Goal: Connect with others: Connect with others

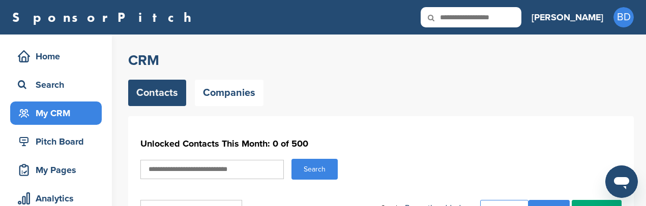
click at [163, 94] on link "Contacts" at bounding box center [157, 93] width 58 height 26
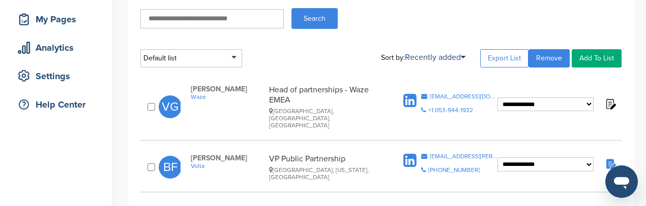
scroll to position [356, 0]
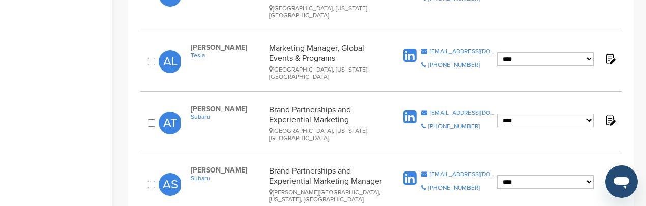
scroll to position [1203, 0]
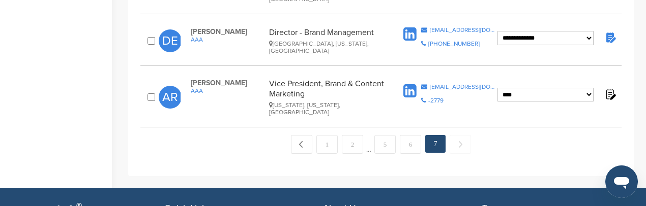
scroll to position [382, 0]
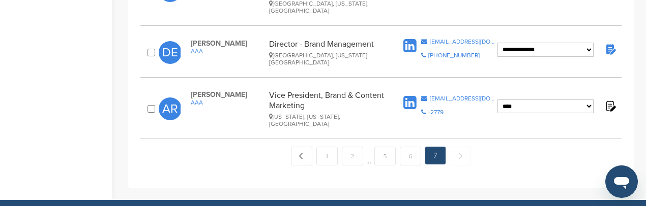
click at [408, 96] on icon at bounding box center [409, 103] width 13 height 15
click at [408, 39] on icon at bounding box center [409, 46] width 13 height 15
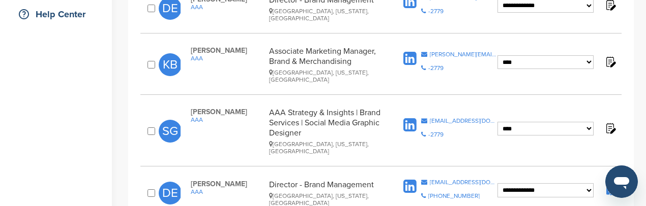
scroll to position [230, 0]
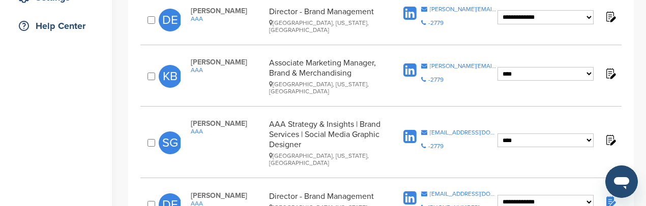
click at [408, 64] on icon at bounding box center [409, 70] width 13 height 15
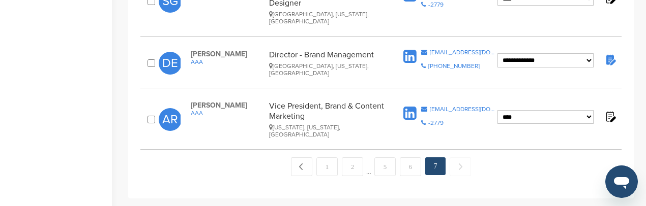
scroll to position [382, 0]
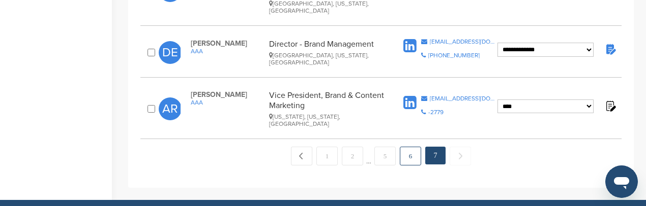
click at [413, 147] on link "6" at bounding box center [410, 156] width 21 height 19
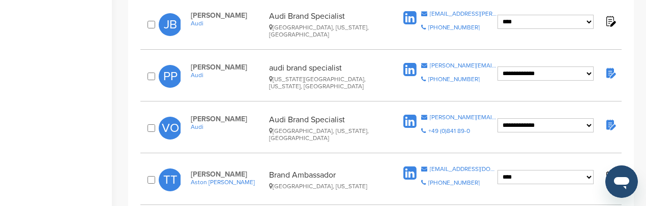
scroll to position [959, 0]
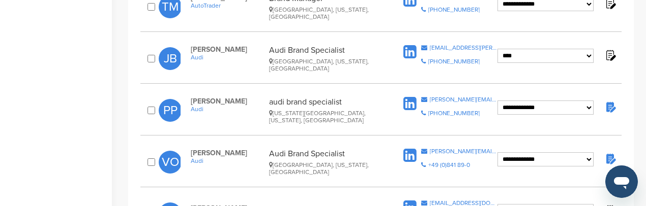
click at [405, 149] on icon at bounding box center [409, 156] width 13 height 15
click at [410, 45] on icon at bounding box center [409, 52] width 13 height 15
click at [409, 97] on icon at bounding box center [409, 104] width 13 height 15
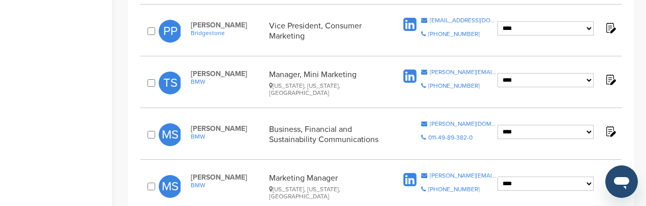
scroll to position [450, 0]
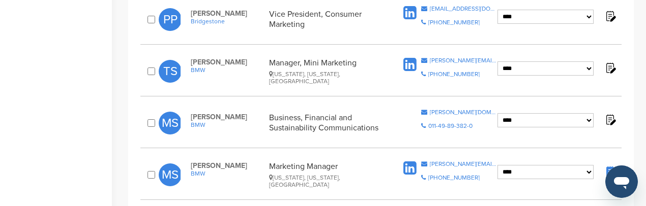
click at [408, 162] on icon at bounding box center [409, 168] width 13 height 15
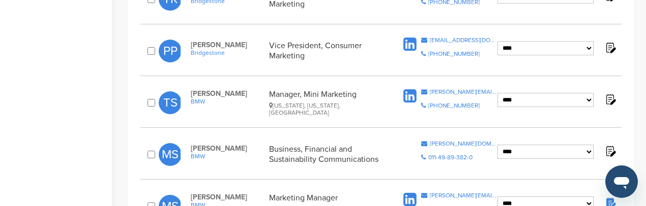
scroll to position [399, 0]
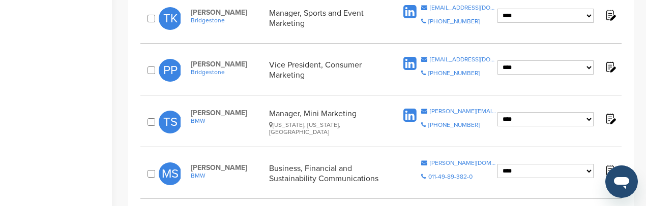
click at [412, 110] on icon at bounding box center [409, 115] width 13 height 15
click at [408, 56] on icon at bounding box center [409, 63] width 13 height 15
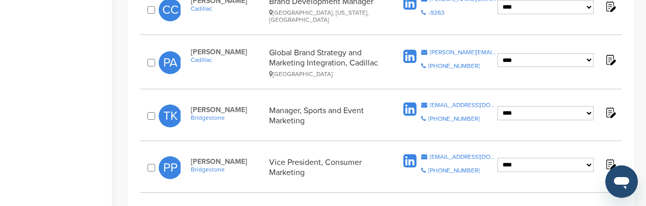
scroll to position [247, 0]
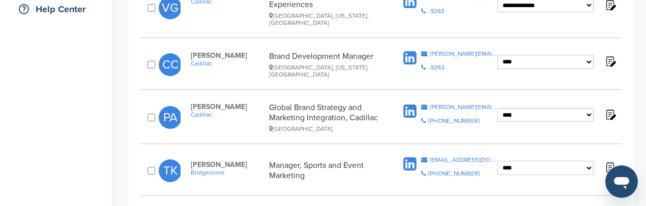
click at [408, 104] on icon at bounding box center [409, 111] width 13 height 15
click at [407, 51] on icon at bounding box center [409, 58] width 13 height 15
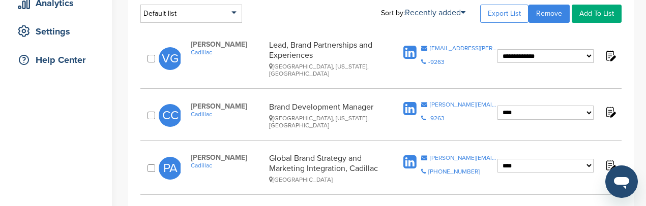
scroll to position [145, 0]
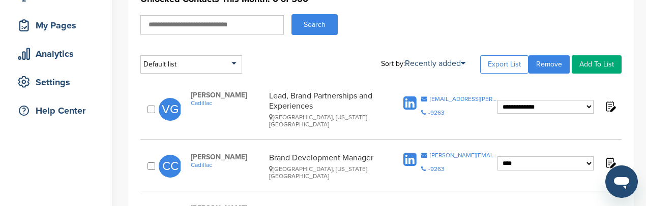
click at [409, 100] on icon at bounding box center [409, 103] width 13 height 15
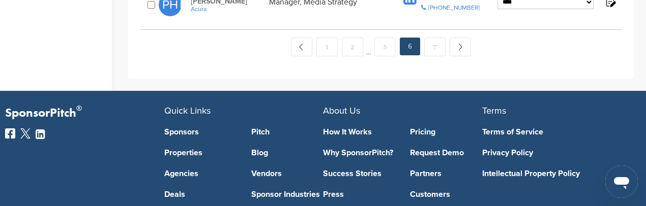
scroll to position [1213, 0]
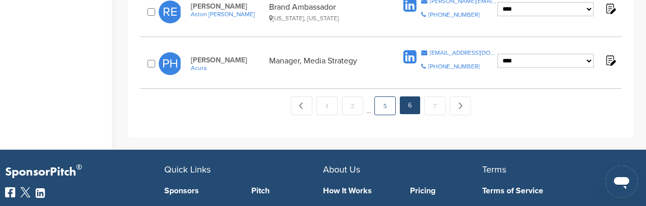
click at [385, 97] on link "5" at bounding box center [384, 106] width 21 height 19
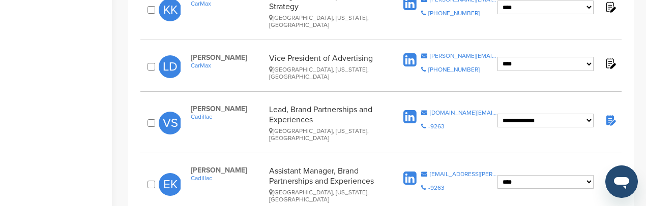
scroll to position [1110, 0]
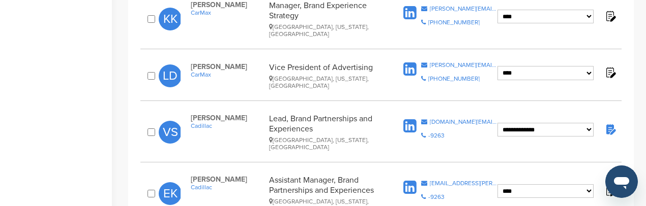
click at [409, 119] on icon at bounding box center [409, 126] width 13 height 15
click at [410, 62] on icon at bounding box center [409, 69] width 13 height 15
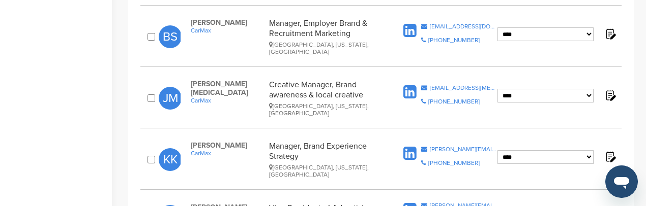
scroll to position [958, 0]
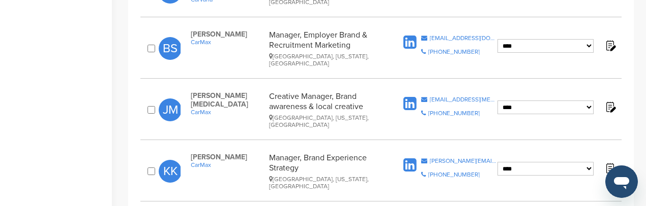
click at [409, 97] on icon at bounding box center [409, 104] width 13 height 15
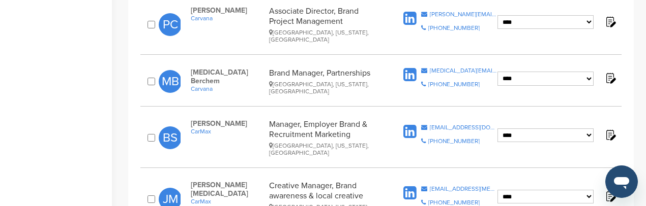
scroll to position [856, 0]
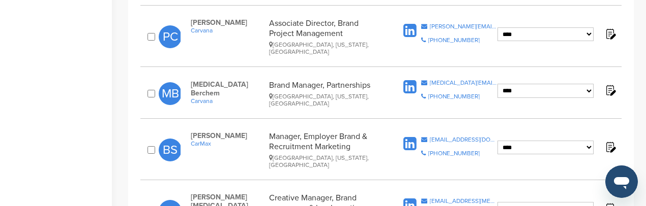
click at [405, 137] on icon at bounding box center [409, 144] width 13 height 15
click at [415, 80] on icon at bounding box center [409, 87] width 13 height 15
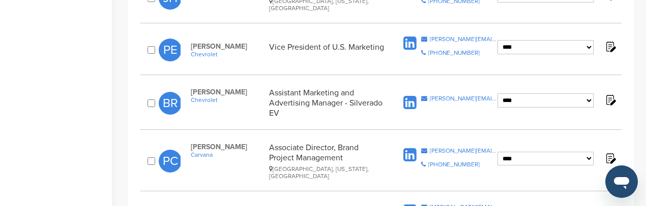
scroll to position [703, 0]
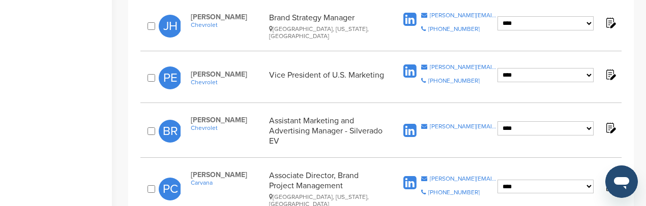
click at [409, 124] on icon at bounding box center [409, 131] width 13 height 15
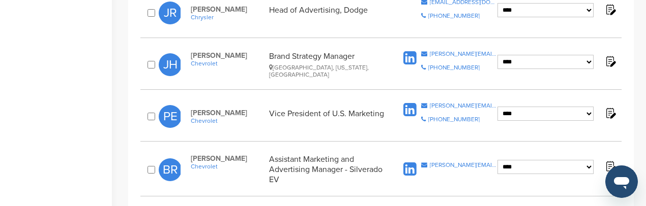
scroll to position [653, 0]
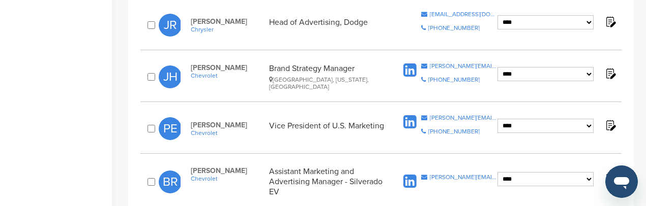
click at [412, 115] on icon at bounding box center [409, 122] width 13 height 15
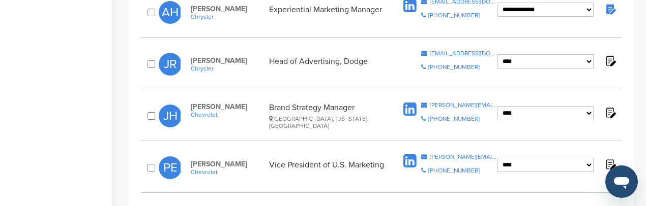
scroll to position [602, 0]
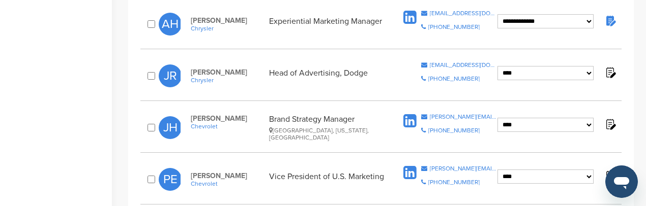
click at [412, 166] on icon at bounding box center [409, 173] width 13 height 15
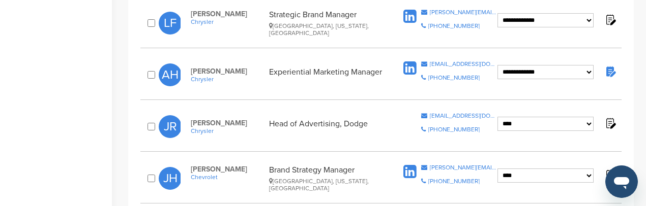
click at [411, 165] on icon at bounding box center [409, 172] width 13 height 15
click at [414, 61] on icon at bounding box center [409, 68] width 13 height 15
